Goal: Go to known website: Go to known website

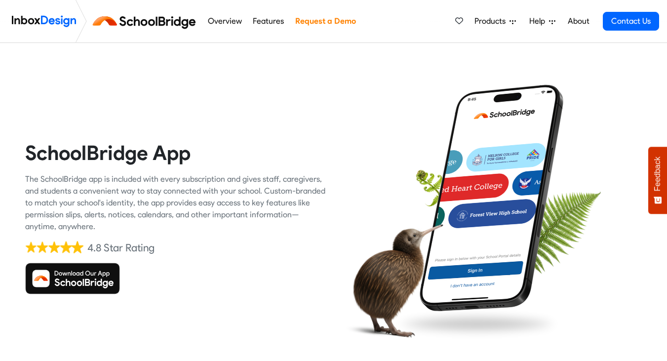
click at [74, 279] on img at bounding box center [72, 279] width 95 height 32
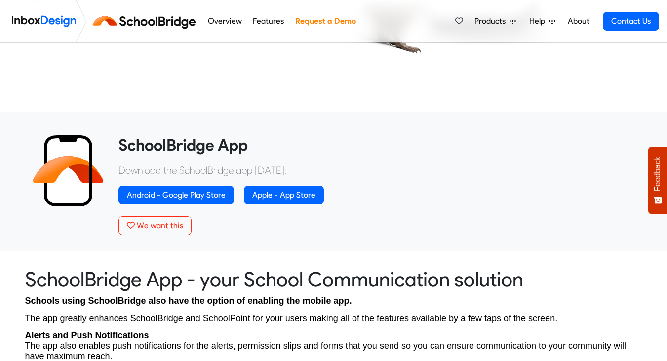
scroll to position [307, 0]
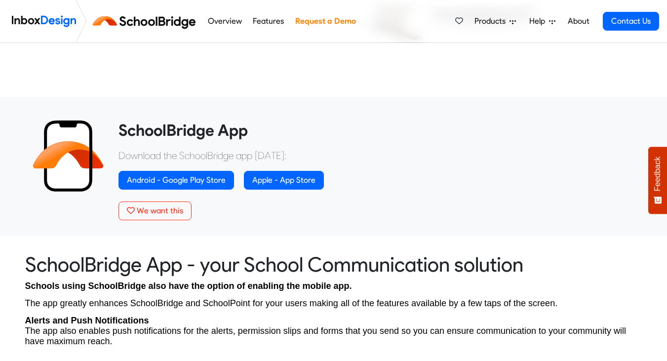
click at [283, 191] on div "Android - Google Play Store Apple - App Store" at bounding box center [377, 182] width 517 height 23
click at [281, 178] on link "Apple - App Store" at bounding box center [284, 180] width 80 height 19
